Goal: Task Accomplishment & Management: Complete application form

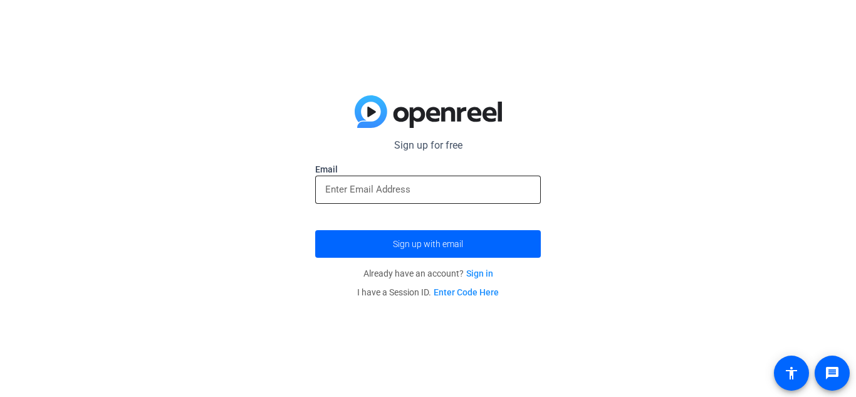
click at [414, 195] on input "email" at bounding box center [427, 189] width 205 height 15
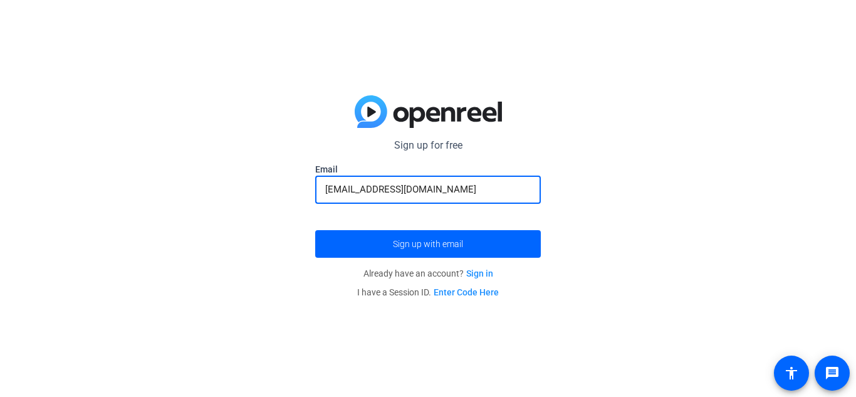
type input "[EMAIL_ADDRESS][DOMAIN_NAME]"
click at [315, 230] on button "Sign up with email" at bounding box center [428, 244] width 226 height 28
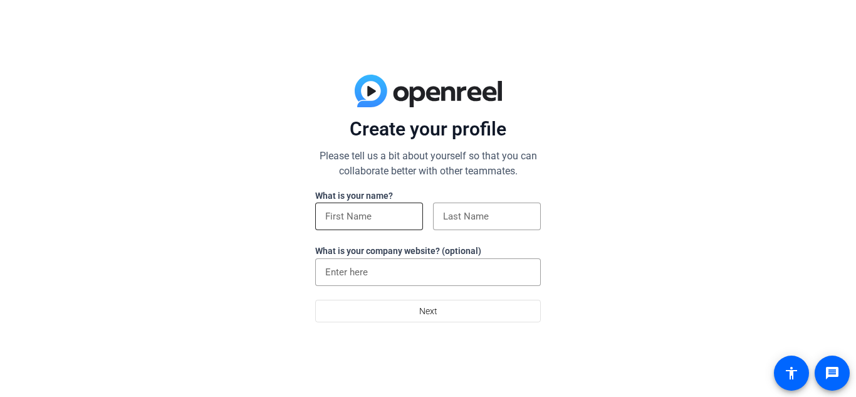
click at [390, 226] on div at bounding box center [369, 216] width 88 height 28
click at [371, 218] on input at bounding box center [369, 216] width 88 height 15
type input "John"
click at [450, 214] on input at bounding box center [487, 216] width 88 height 15
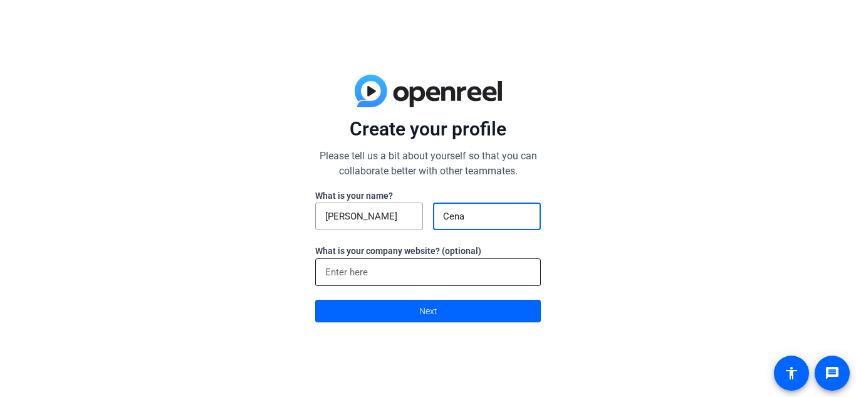
type input "Cena"
click at [370, 271] on input at bounding box center [427, 271] width 205 height 15
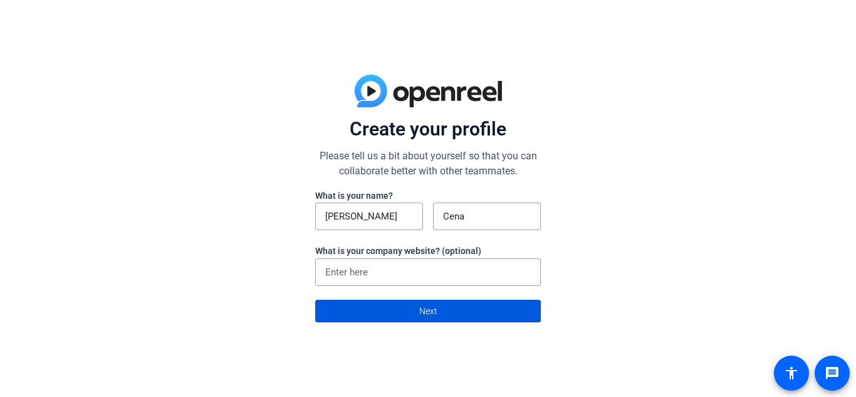
click at [392, 297] on span at bounding box center [428, 311] width 224 height 30
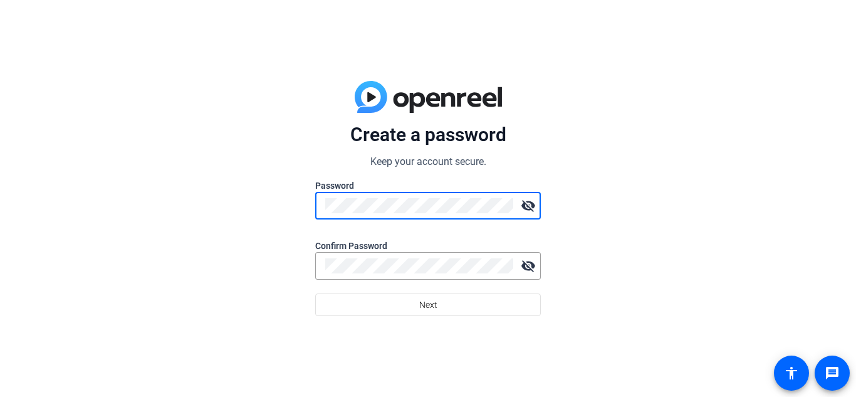
click at [526, 204] on mat-icon "visibility_off" at bounding box center [528, 205] width 25 height 25
click at [521, 205] on mat-icon "visibility" at bounding box center [528, 205] width 25 height 25
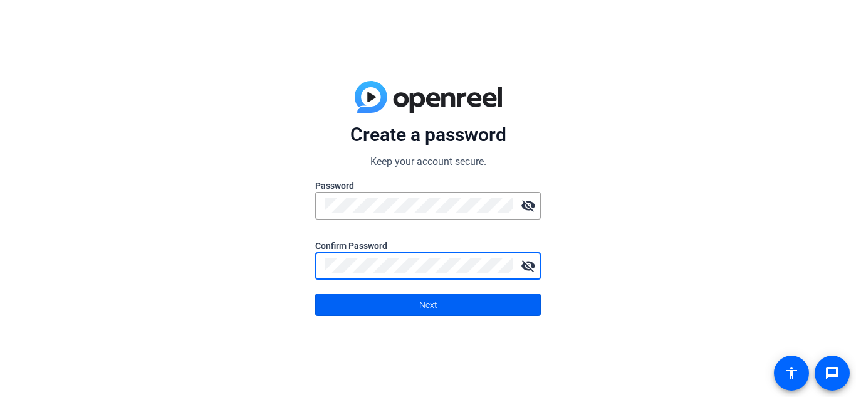
click at [515, 299] on span at bounding box center [428, 304] width 224 height 30
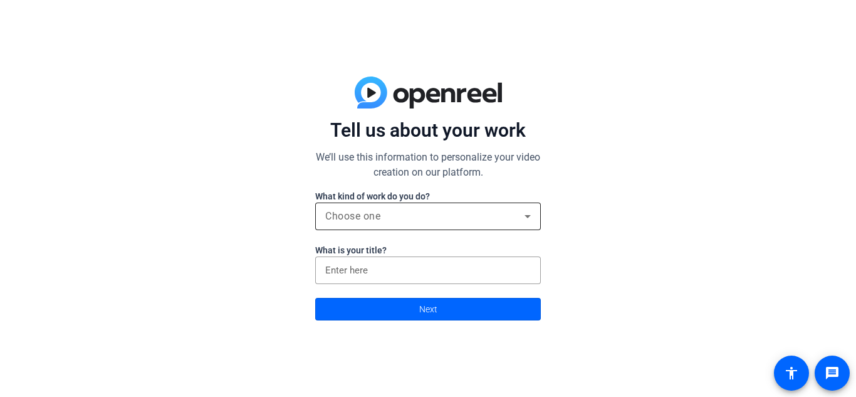
click at [445, 222] on div "Choose one" at bounding box center [424, 216] width 199 height 15
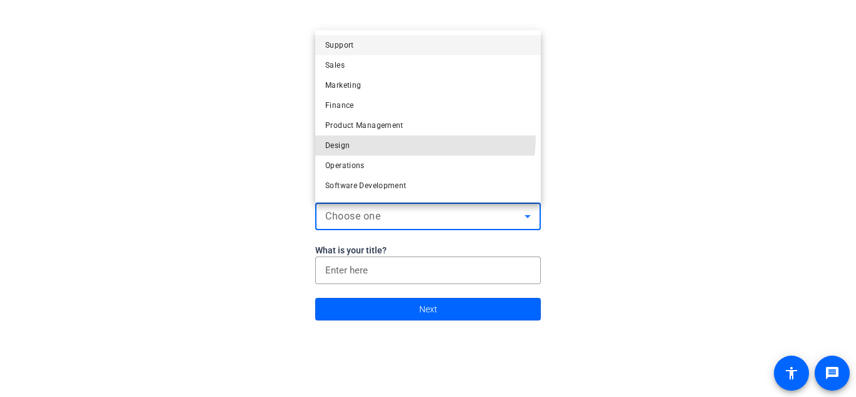
click at [406, 138] on mat-option "Design" at bounding box center [428, 145] width 226 height 20
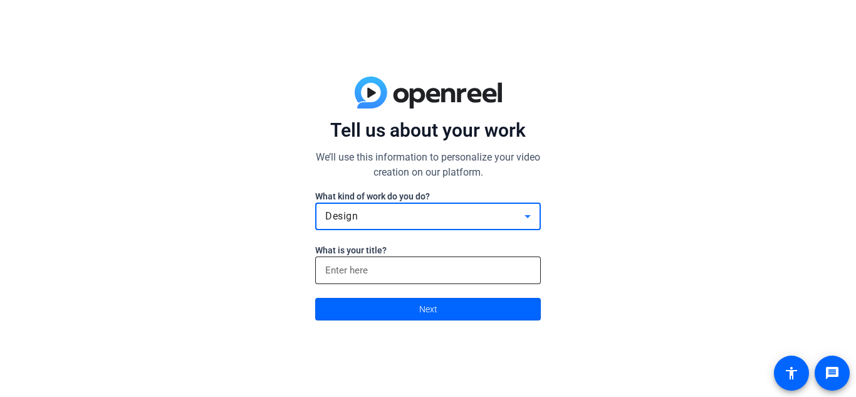
click at [405, 278] on div at bounding box center [427, 270] width 205 height 28
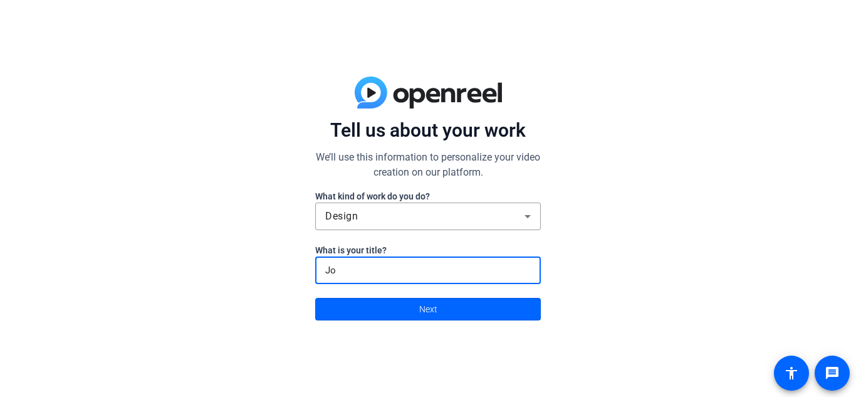
type input "J"
type input "Manager"
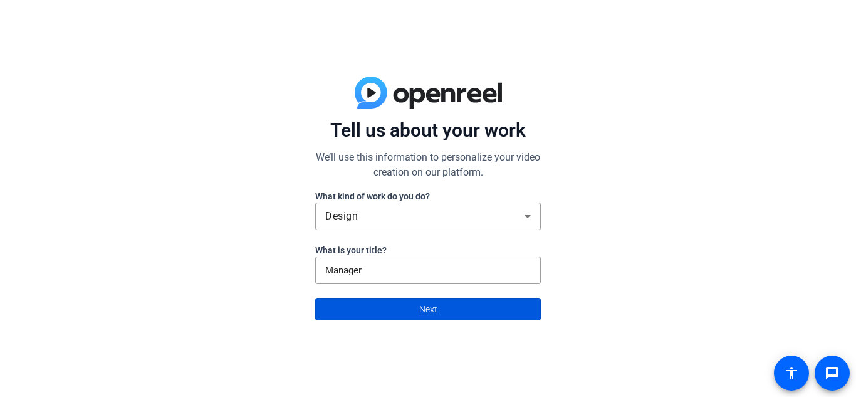
click at [398, 304] on span at bounding box center [428, 309] width 224 height 30
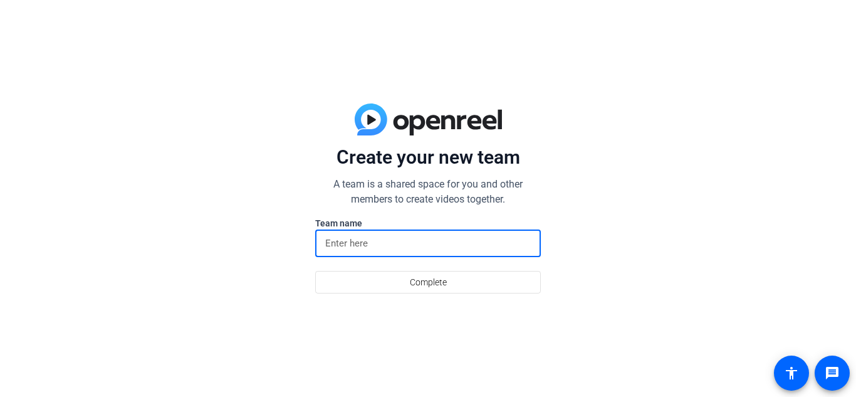
click at [374, 242] on input at bounding box center [427, 243] width 205 height 15
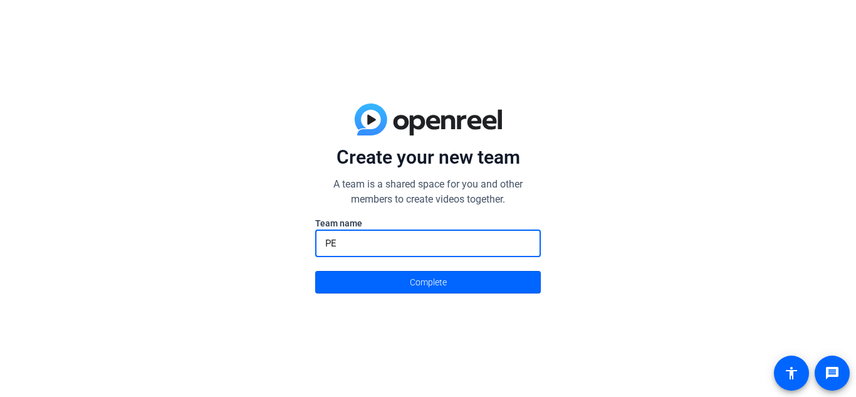
type input "P"
click at [315, 271] on button "Complete" at bounding box center [428, 282] width 226 height 23
type input "Tickle Picklers"
click at [404, 269] on span at bounding box center [428, 282] width 224 height 30
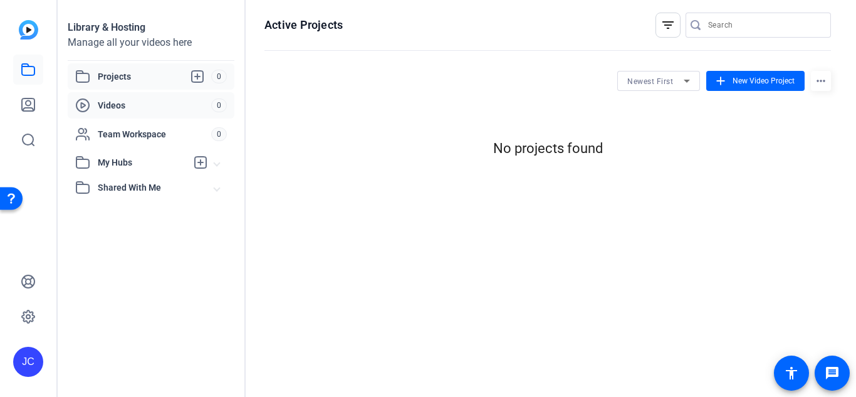
click at [101, 101] on span "Videos" at bounding box center [154, 105] width 113 height 13
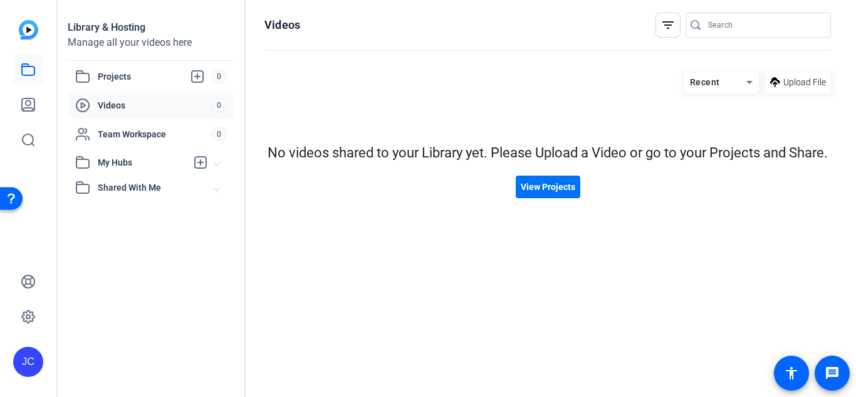
click at [536, 187] on span "View Projects" at bounding box center [548, 186] width 54 height 13
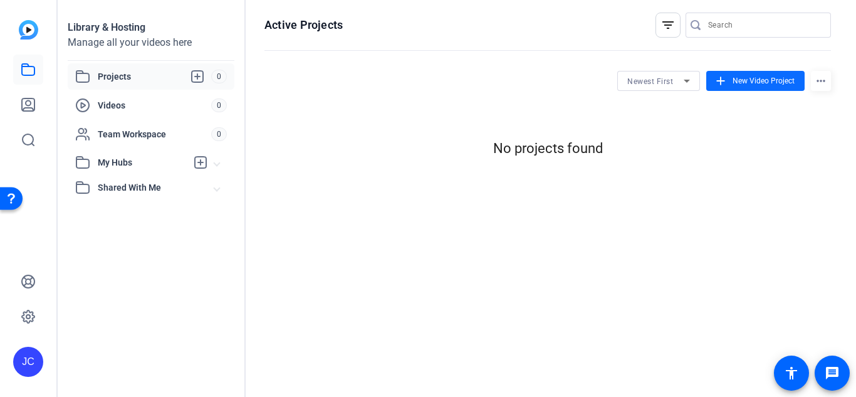
click at [769, 75] on span at bounding box center [755, 81] width 98 height 30
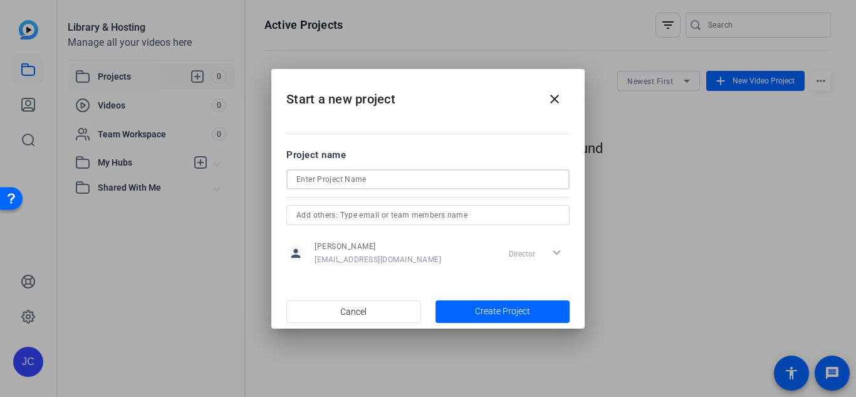
click at [449, 180] on input at bounding box center [427, 179] width 263 height 15
type input "mine"
click at [391, 223] on div at bounding box center [427, 215] width 263 height 20
click at [350, 217] on input "text" at bounding box center [427, 214] width 263 height 15
type input "q"
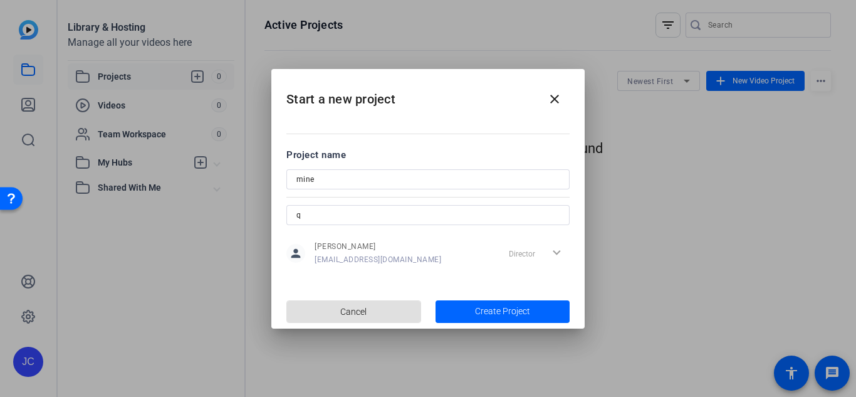
click at [350, 217] on input "q" at bounding box center [427, 214] width 263 height 15
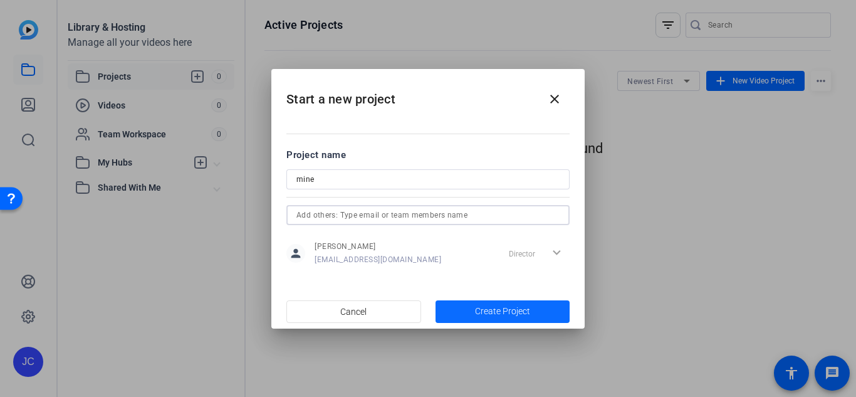
click at [484, 311] on span "Create Project" at bounding box center [502, 310] width 55 height 13
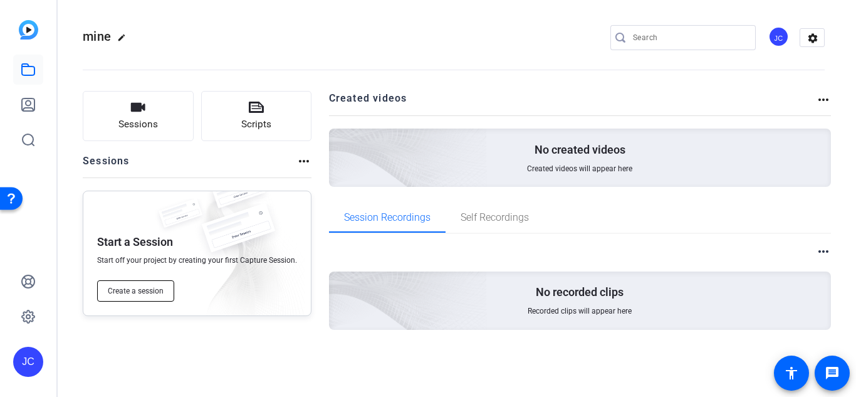
click at [136, 281] on button "Create a session" at bounding box center [135, 290] width 77 height 21
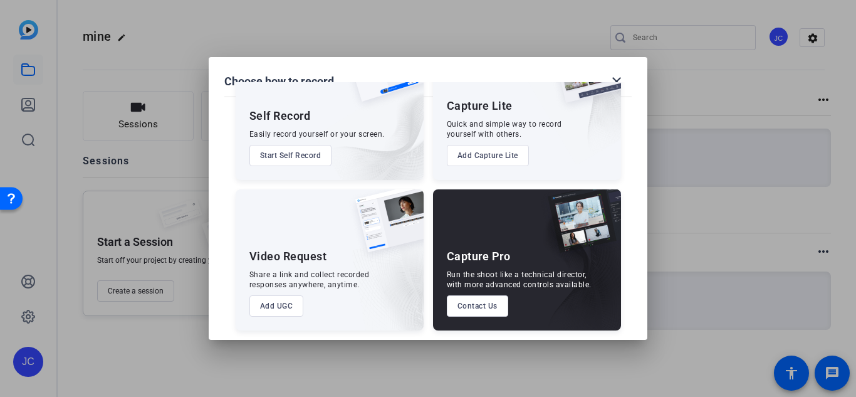
scroll to position [67, 0]
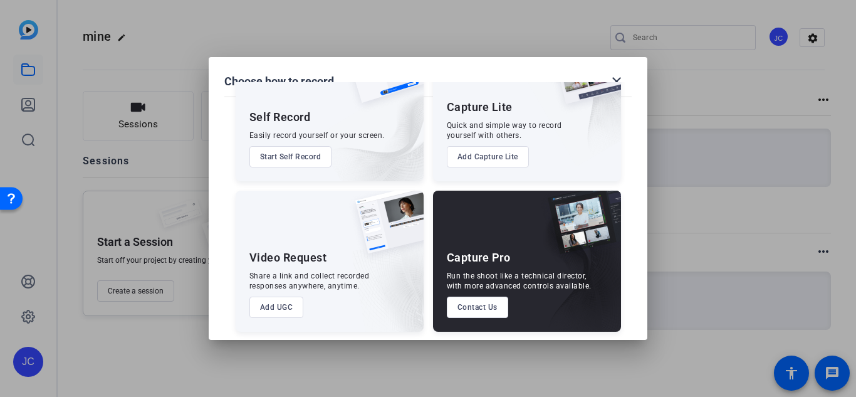
click at [280, 306] on button "Add UGC" at bounding box center [276, 306] width 54 height 21
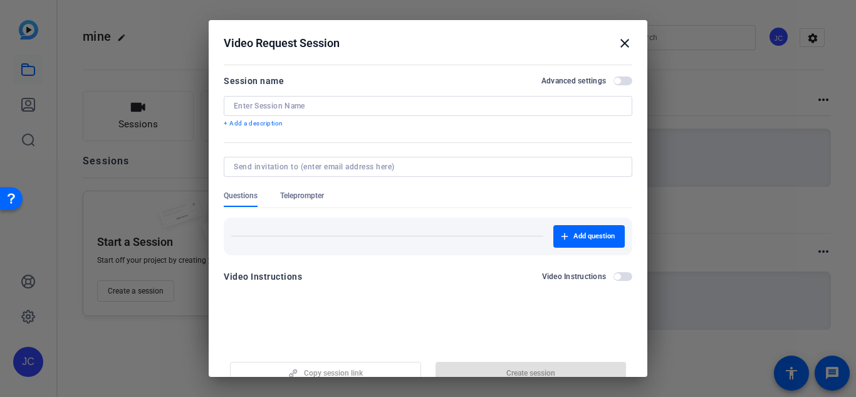
scroll to position [19, 0]
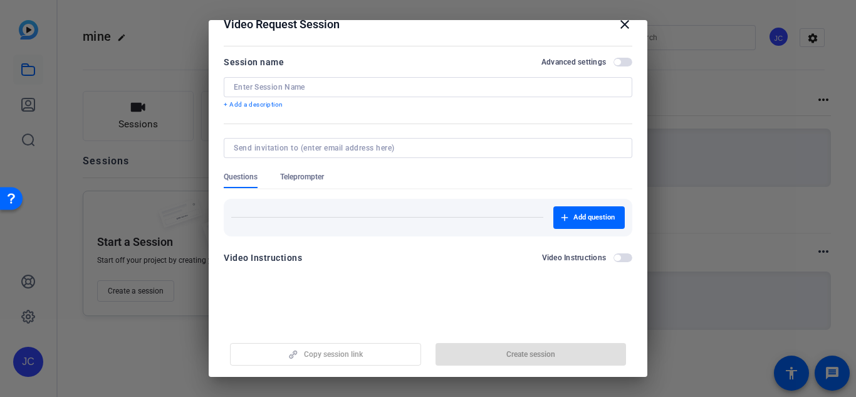
click at [618, 24] on mat-icon "close" at bounding box center [624, 24] width 15 height 15
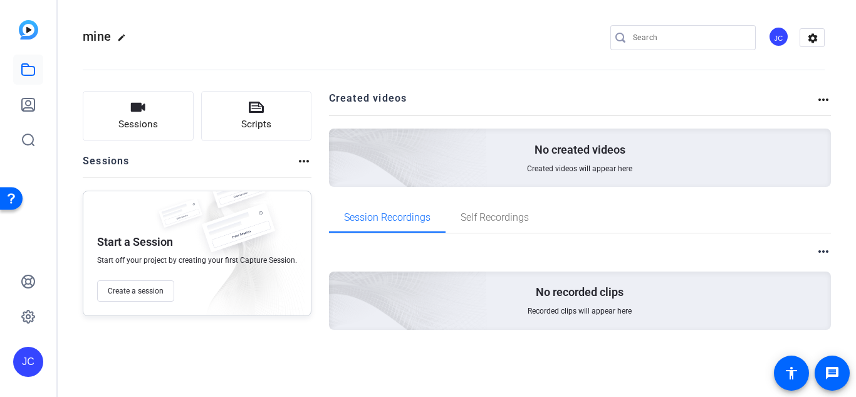
click at [556, 150] on p "No created videos" at bounding box center [579, 149] width 91 height 15
click at [118, 127] on span "Sessions" at bounding box center [137, 124] width 39 height 14
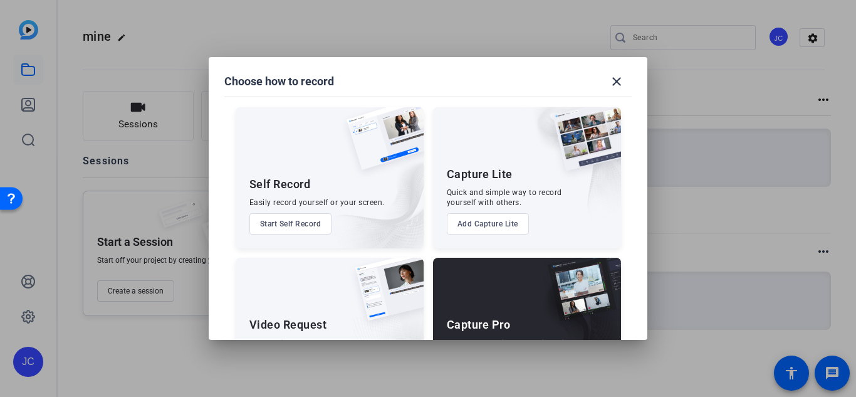
click at [290, 220] on button "Start Self Record" at bounding box center [290, 223] width 83 height 21
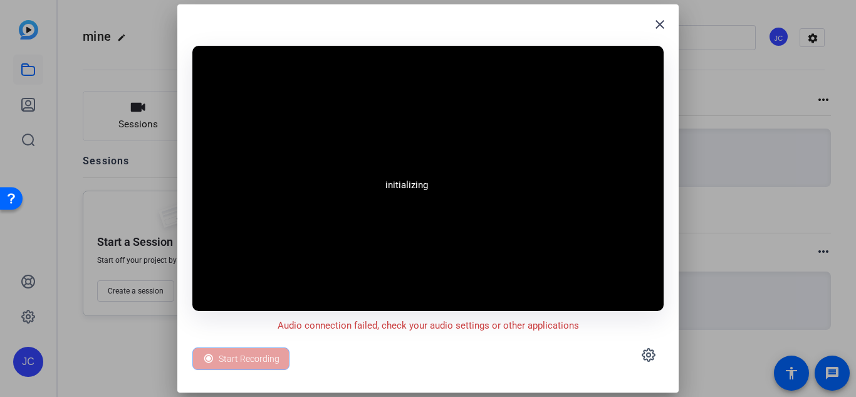
click at [300, 142] on video at bounding box center [427, 178] width 471 height 265
click at [648, 356] on icon at bounding box center [648, 355] width 4 height 4
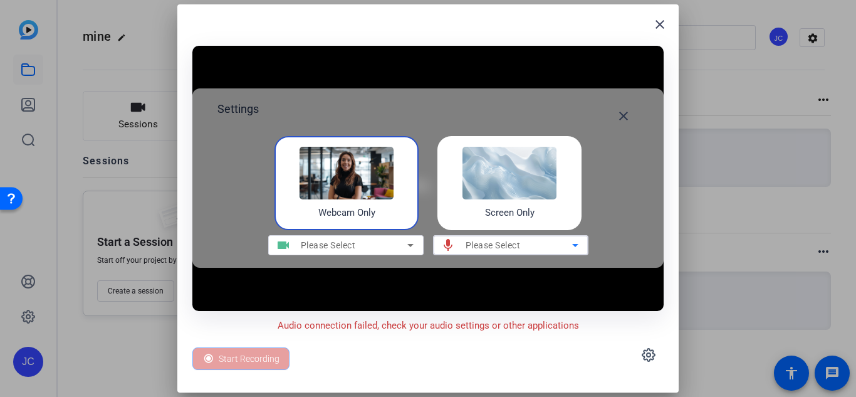
click at [516, 240] on span "Please Select" at bounding box center [492, 245] width 55 height 10
click at [571, 240] on icon at bounding box center [575, 244] width 15 height 15
click at [618, 118] on mat-icon "close" at bounding box center [623, 115] width 15 height 15
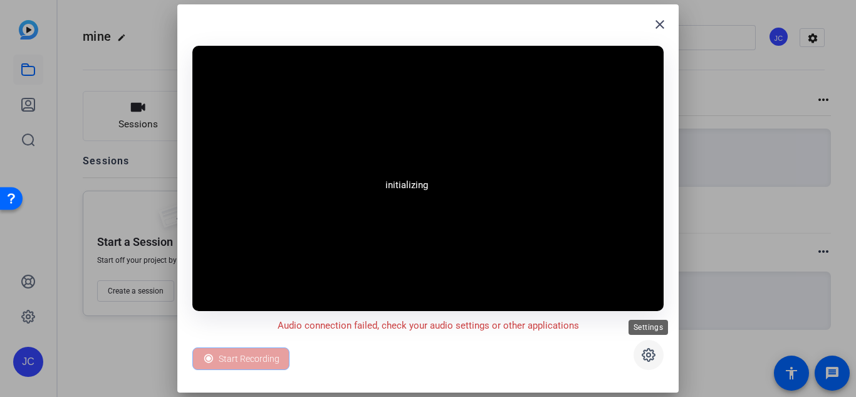
click at [644, 346] on span at bounding box center [648, 355] width 30 height 30
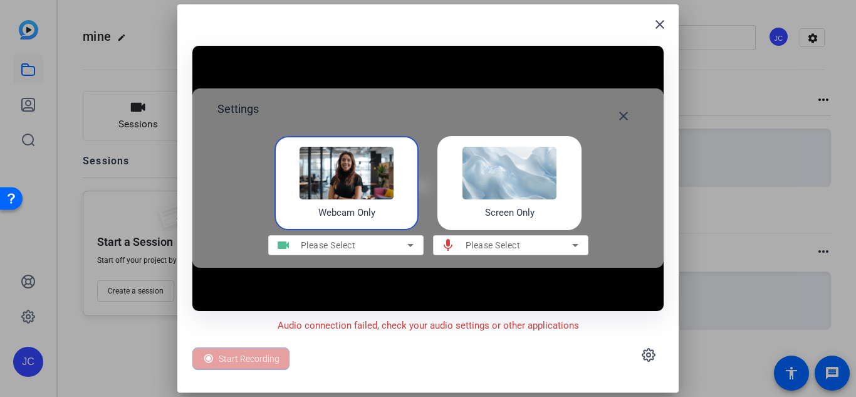
click at [510, 242] on span "Please Select" at bounding box center [492, 245] width 55 height 10
click at [621, 114] on mat-icon "close" at bounding box center [623, 115] width 15 height 15
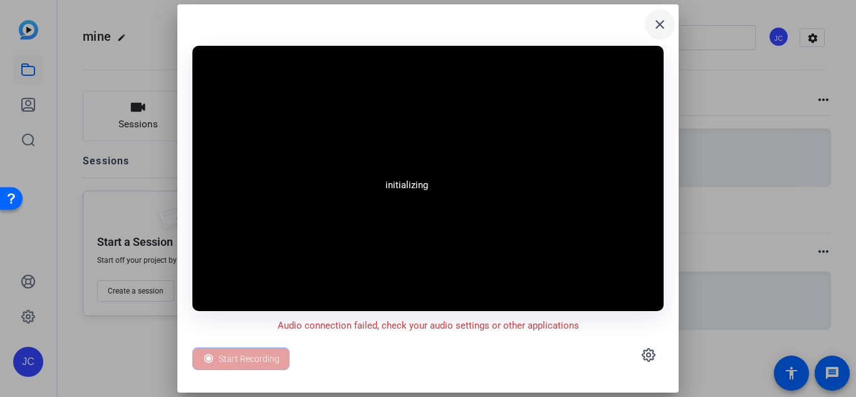
click at [658, 23] on mat-icon "close" at bounding box center [659, 24] width 15 height 15
